Goal: Transaction & Acquisition: Purchase product/service

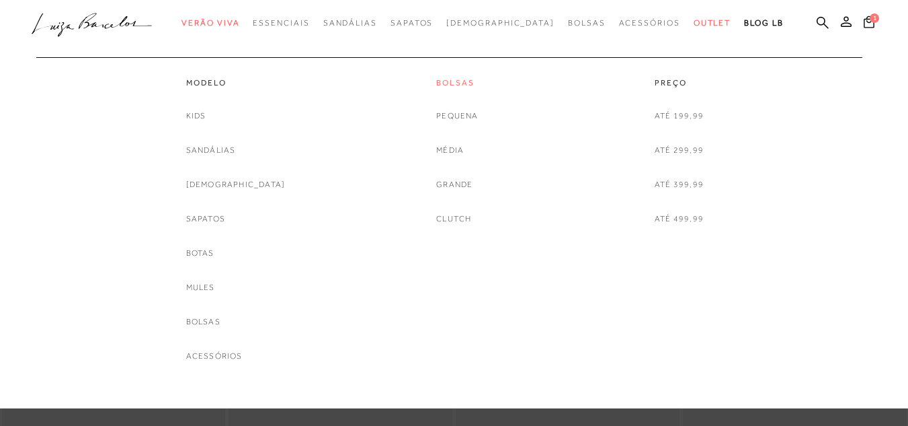
click at [453, 81] on link "Bolsas" at bounding box center [457, 82] width 42 height 11
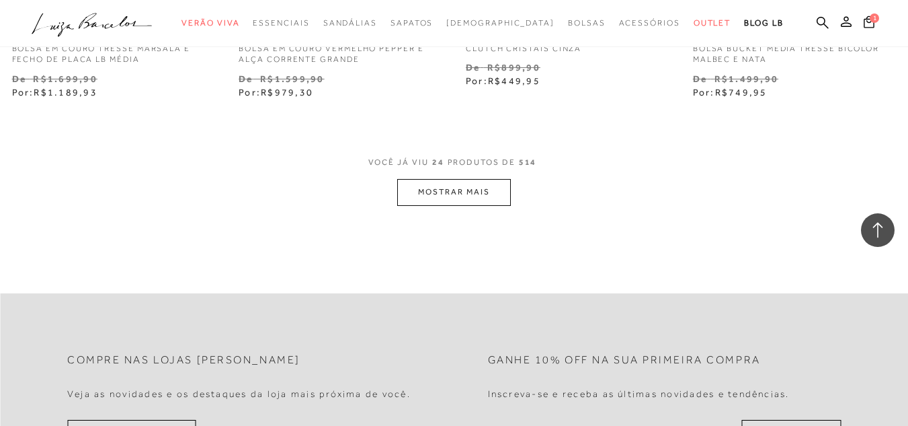
scroll to position [2622, 0]
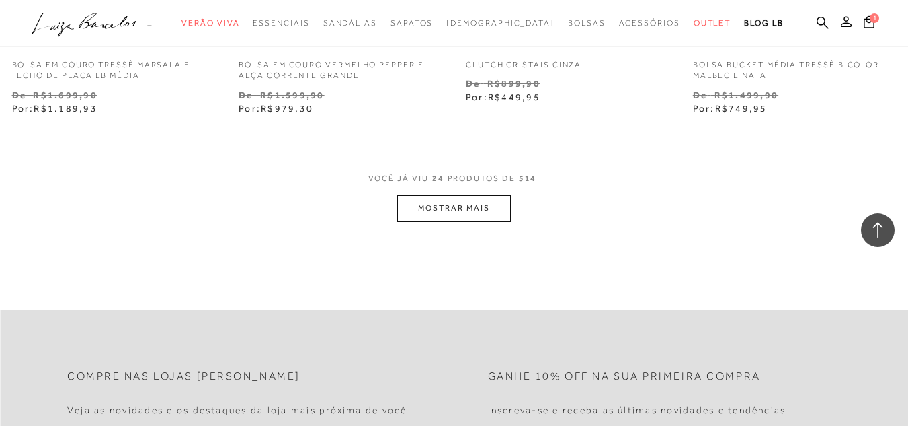
click at [450, 204] on button "MOSTRAR MAIS" at bounding box center [453, 208] width 113 height 26
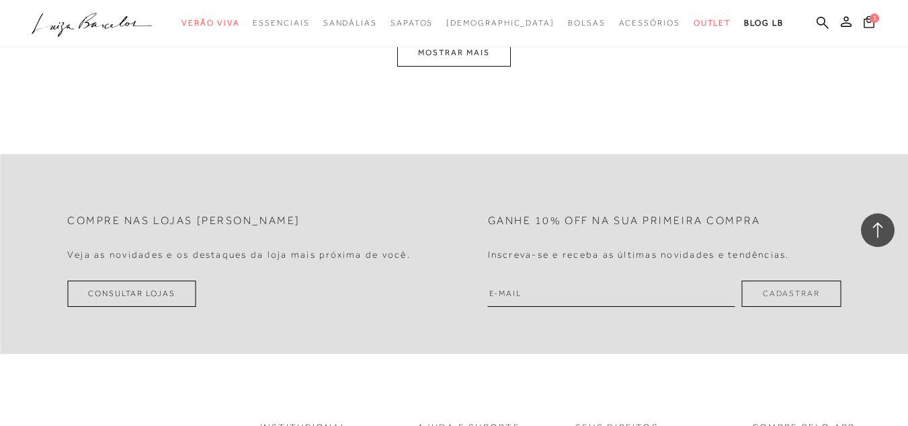
scroll to position [5378, 0]
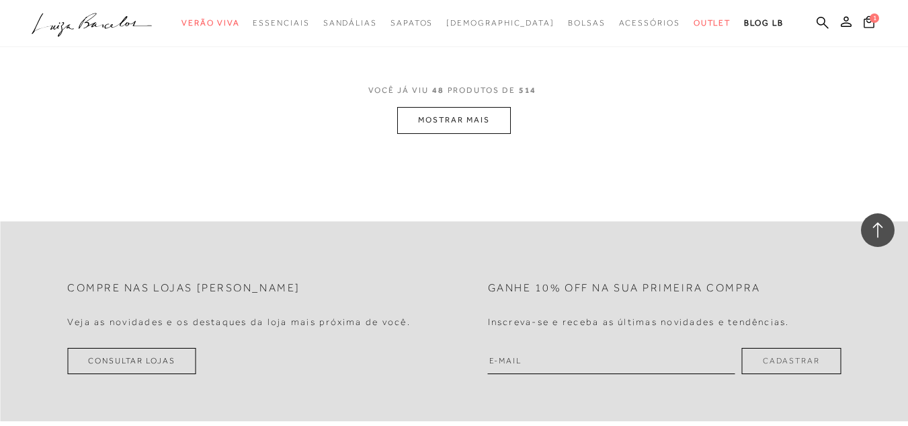
click at [483, 126] on button "MOSTRAR MAIS" at bounding box center [453, 120] width 113 height 26
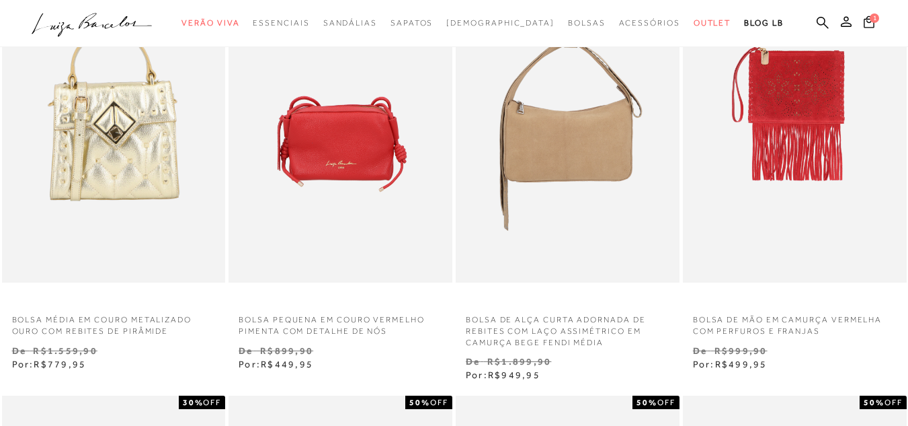
scroll to position [346, 0]
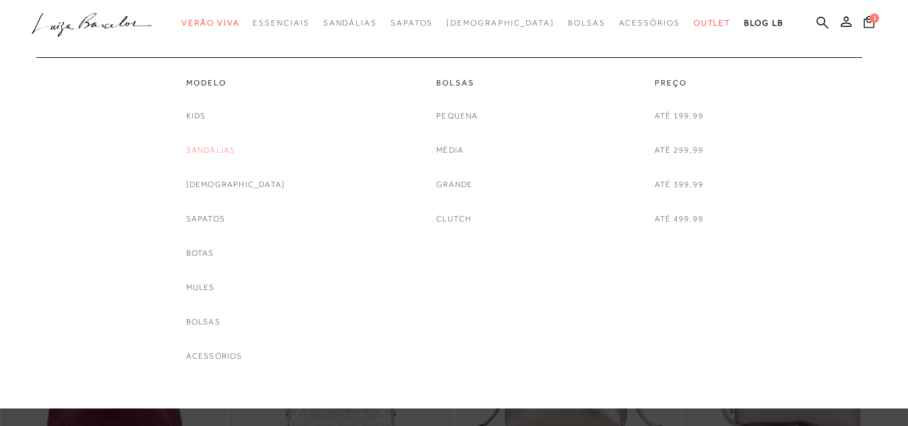
click at [217, 154] on link "Sandálias" at bounding box center [211, 150] width 50 height 14
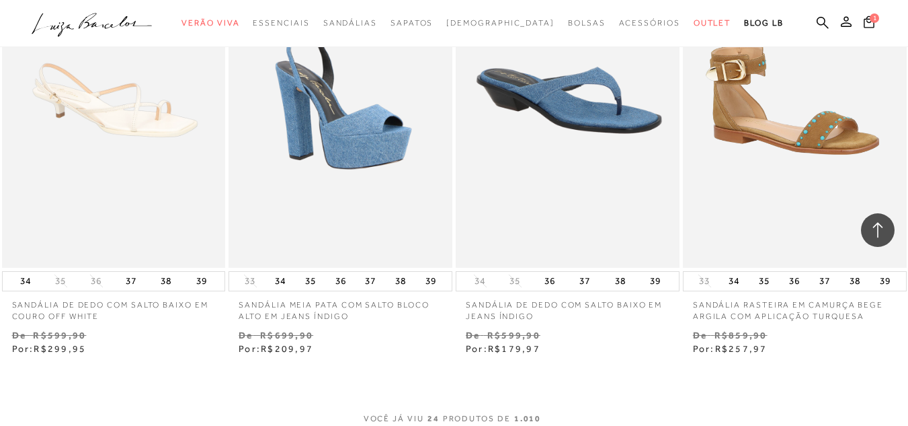
scroll to position [2554, 0]
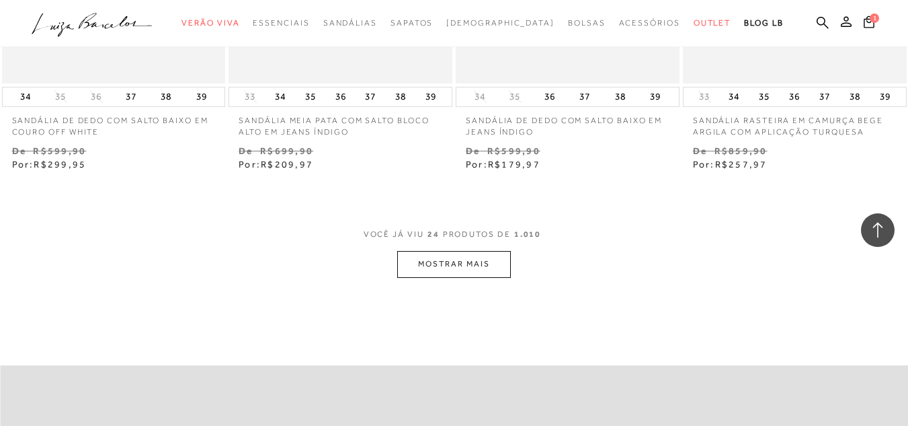
click at [448, 254] on button "MOSTRAR MAIS" at bounding box center [453, 264] width 113 height 26
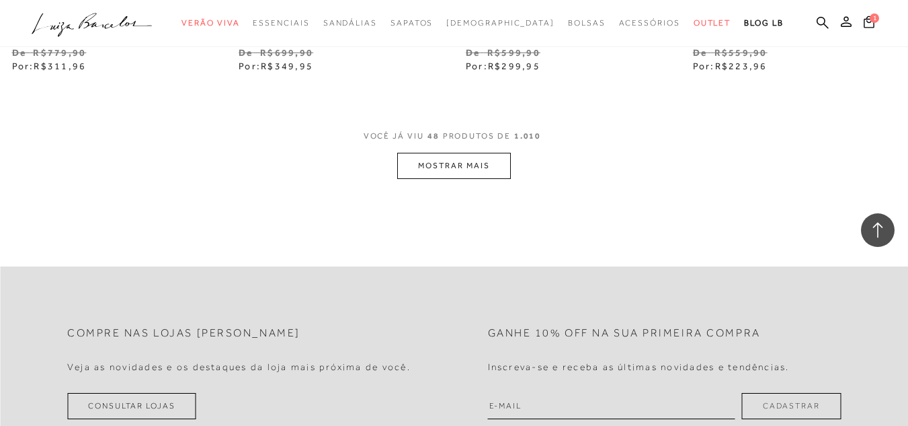
scroll to position [5310, 0]
click at [414, 152] on button "MOSTRAR MAIS" at bounding box center [453, 165] width 113 height 26
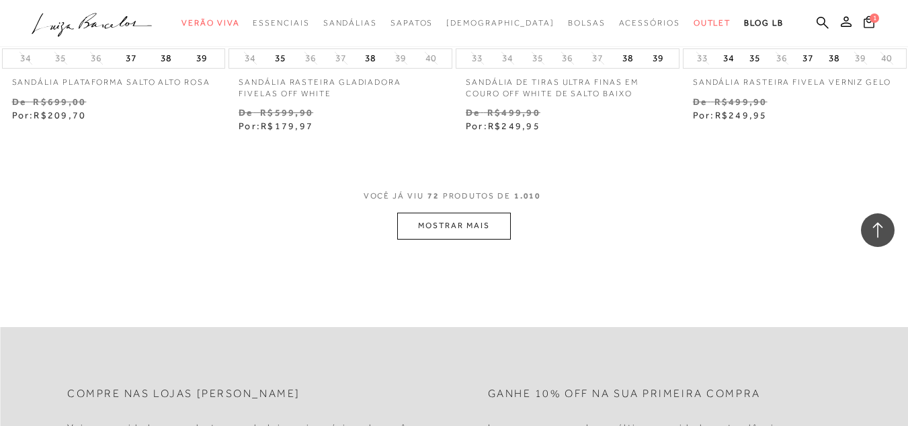
scroll to position [7999, 0]
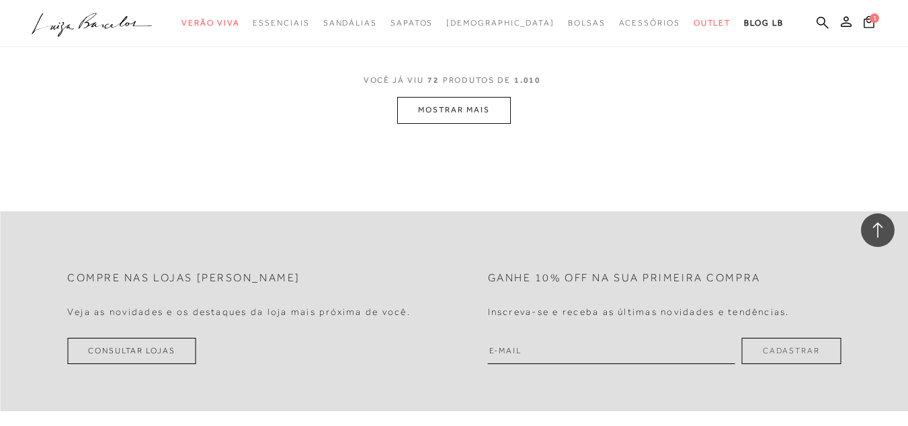
click at [454, 97] on button "MOSTRAR MAIS" at bounding box center [453, 110] width 113 height 26
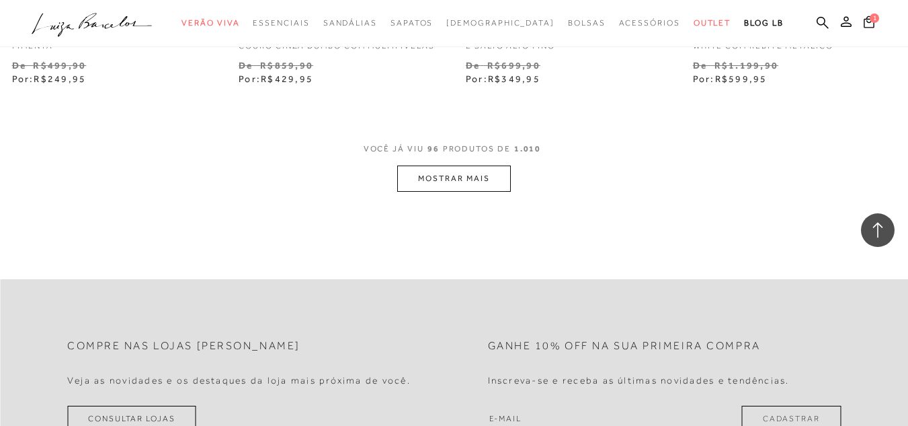
scroll to position [10566, 0]
click at [444, 165] on button "MOSTRAR MAIS" at bounding box center [453, 178] width 113 height 26
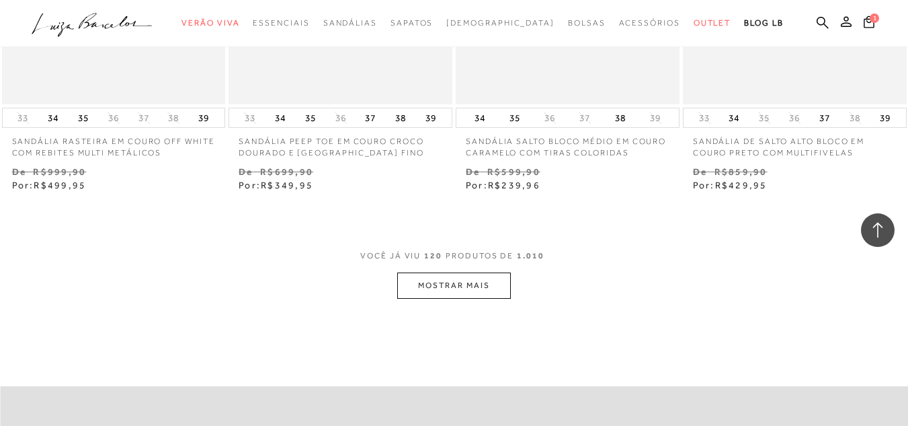
scroll to position [13187, 0]
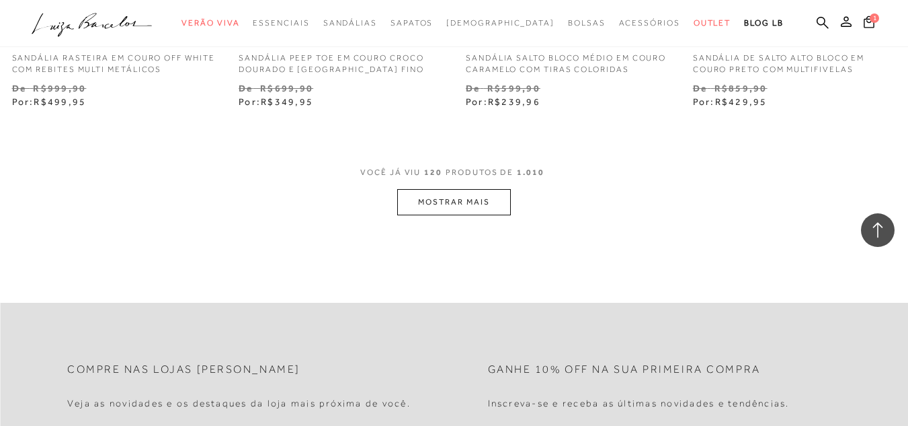
click at [448, 189] on button "MOSTRAR MAIS" at bounding box center [453, 202] width 113 height 26
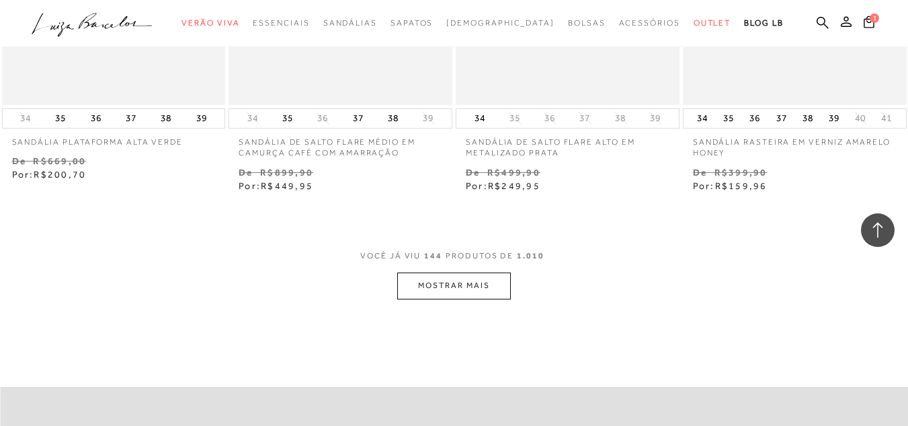
scroll to position [15809, 0]
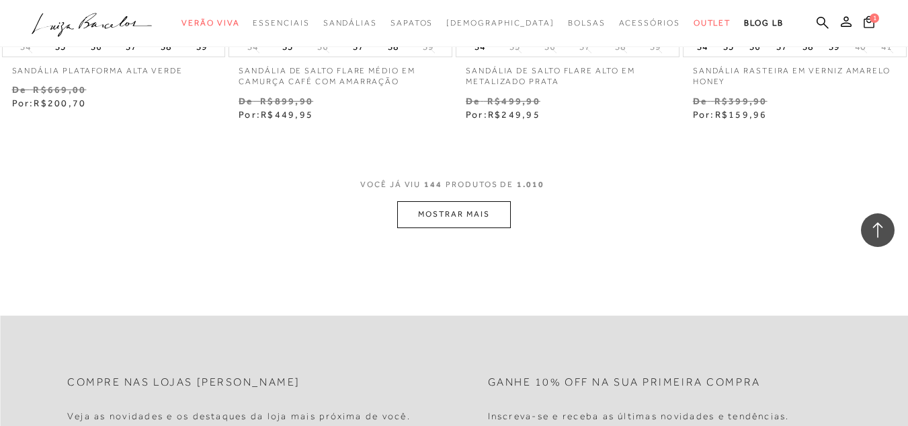
click at [473, 201] on button "MOSTRAR MAIS" at bounding box center [453, 214] width 113 height 26
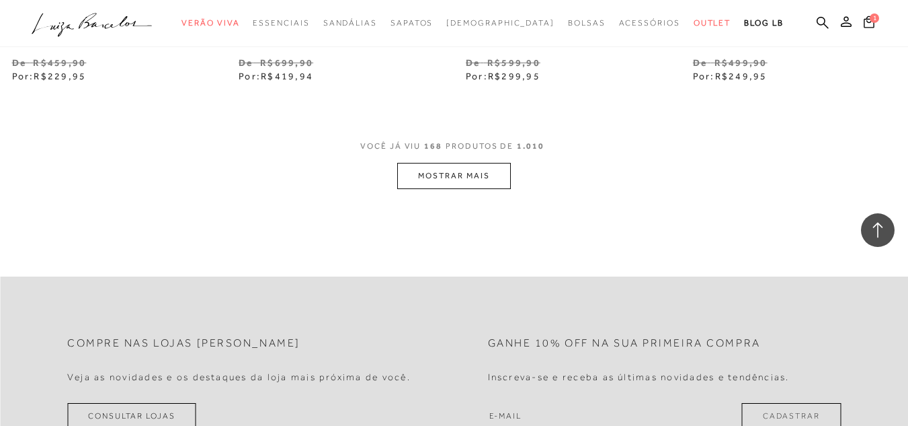
scroll to position [18498, 0]
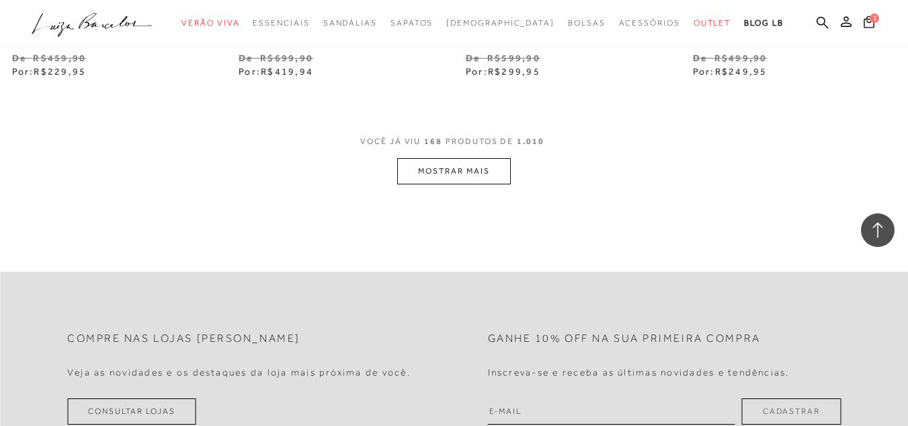
click at [429, 158] on button "MOSTRAR MAIS" at bounding box center [453, 171] width 113 height 26
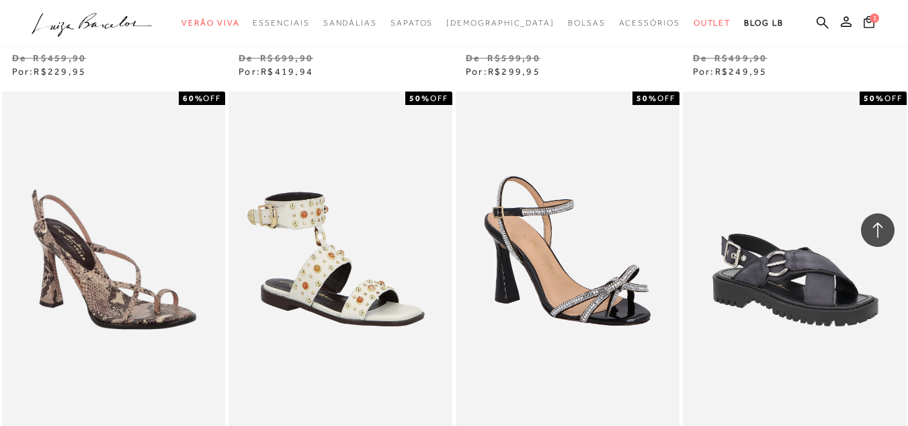
scroll to position [17758, 0]
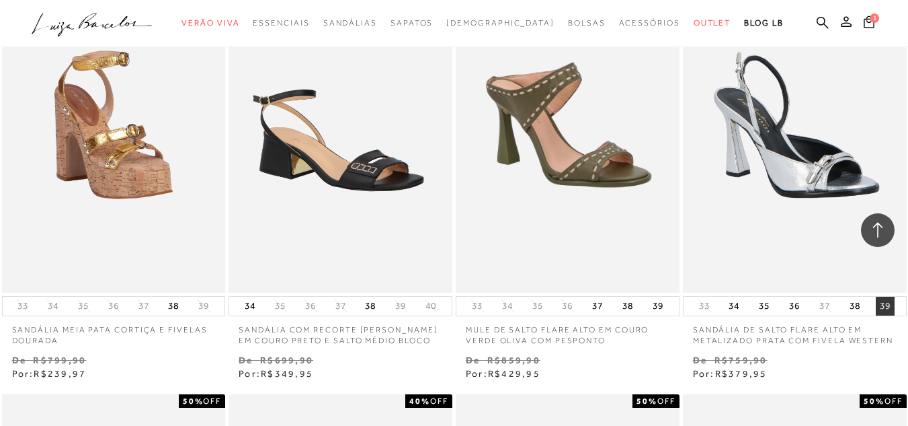
click at [879, 296] on button "39" at bounding box center [885, 305] width 19 height 19
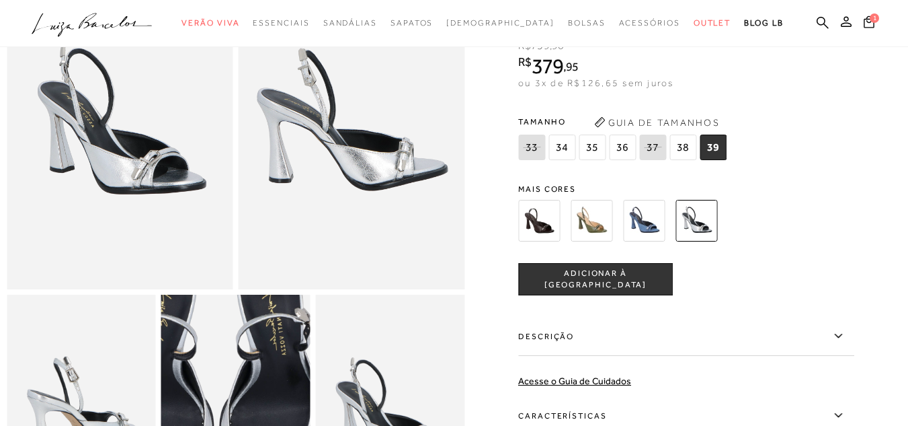
scroll to position [134, 0]
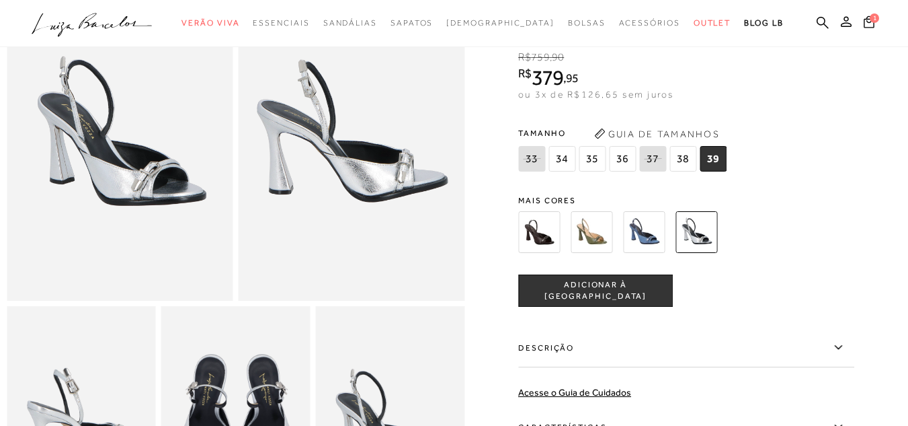
click at [655, 239] on img at bounding box center [644, 232] width 42 height 42
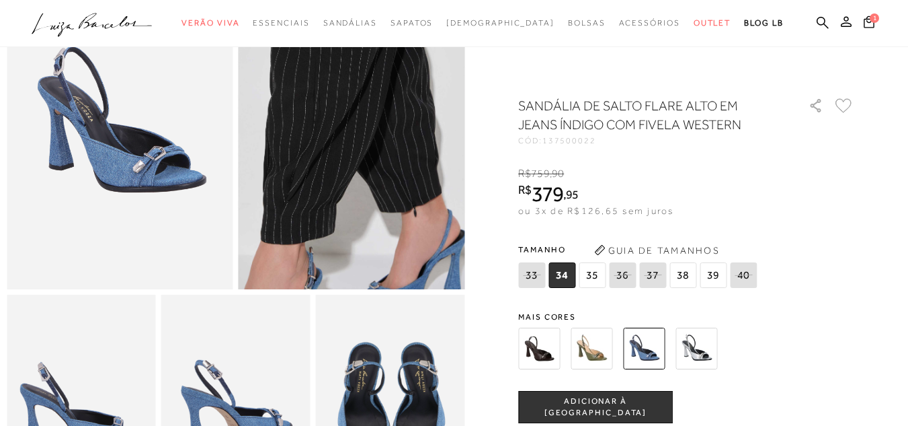
scroll to position [202, 0]
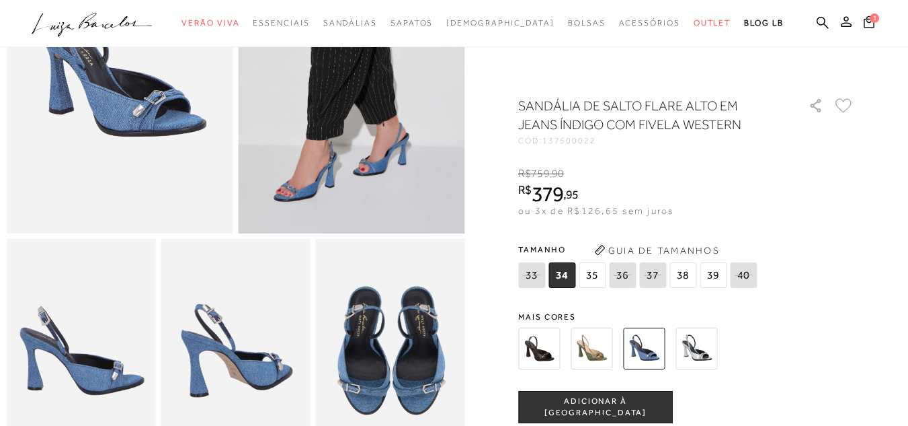
click at [689, 275] on span "38" at bounding box center [683, 275] width 27 height 26
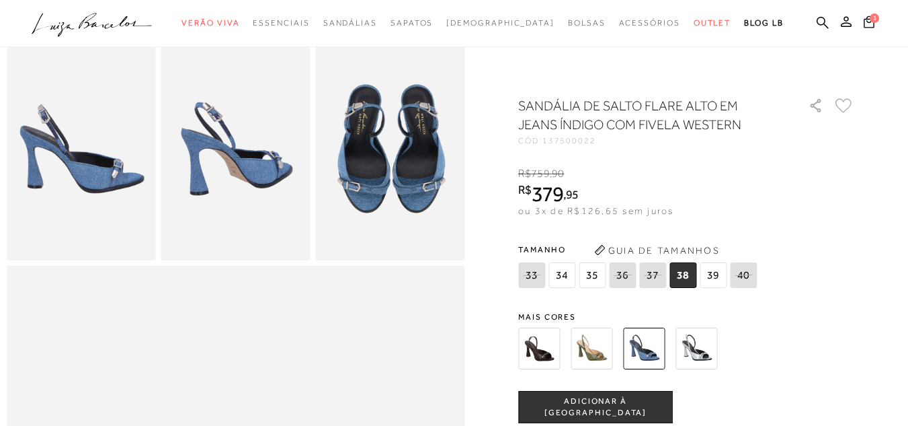
scroll to position [134, 0]
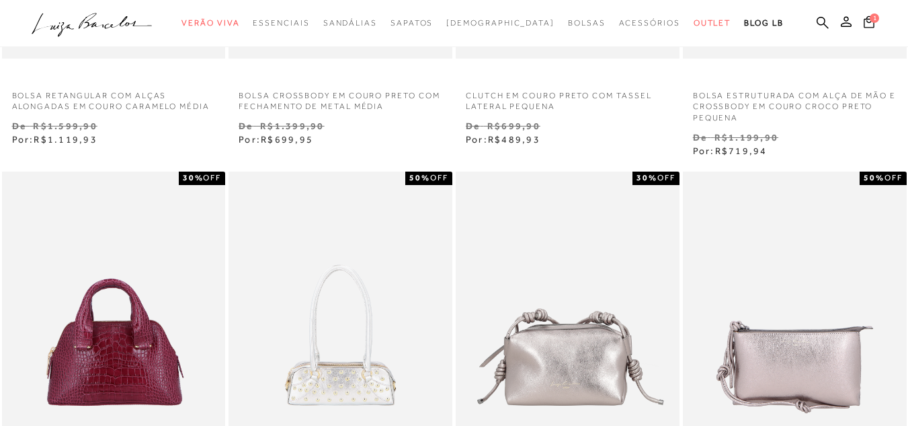
scroll to position [269, 0]
